Goal: Information Seeking & Learning: Learn about a topic

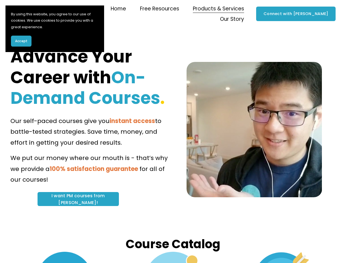
click at [163, 131] on span "to battle-tested strategies. Save time, money, and effort in getting your desir…" at bounding box center [86, 132] width 153 height 30
click at [21, 41] on span "Accept" at bounding box center [21, 41] width 12 height 5
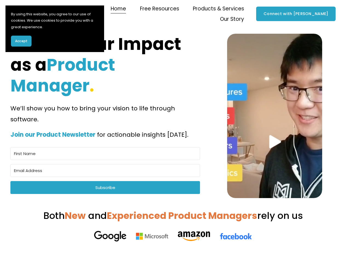
click at [21, 41] on span "Accept" at bounding box center [21, 41] width 12 height 5
